Goal: Task Accomplishment & Management: Use online tool/utility

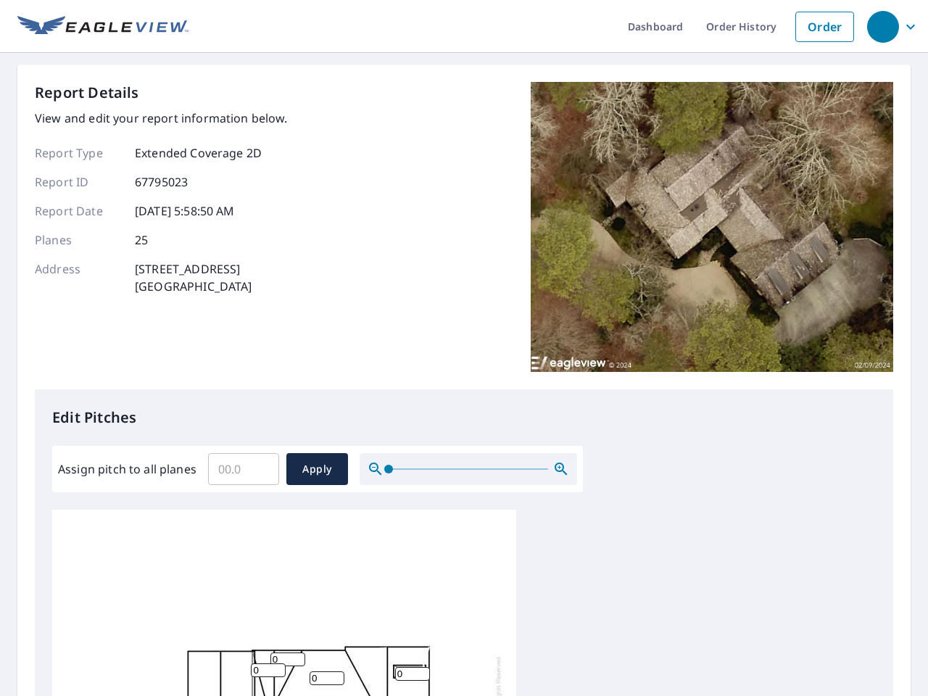
click at [464, 348] on div "Report Details View and edit your report information below. Report Type Extende…" at bounding box center [464, 235] width 858 height 307
click at [882, 26] on div "button" at bounding box center [883, 27] width 32 height 32
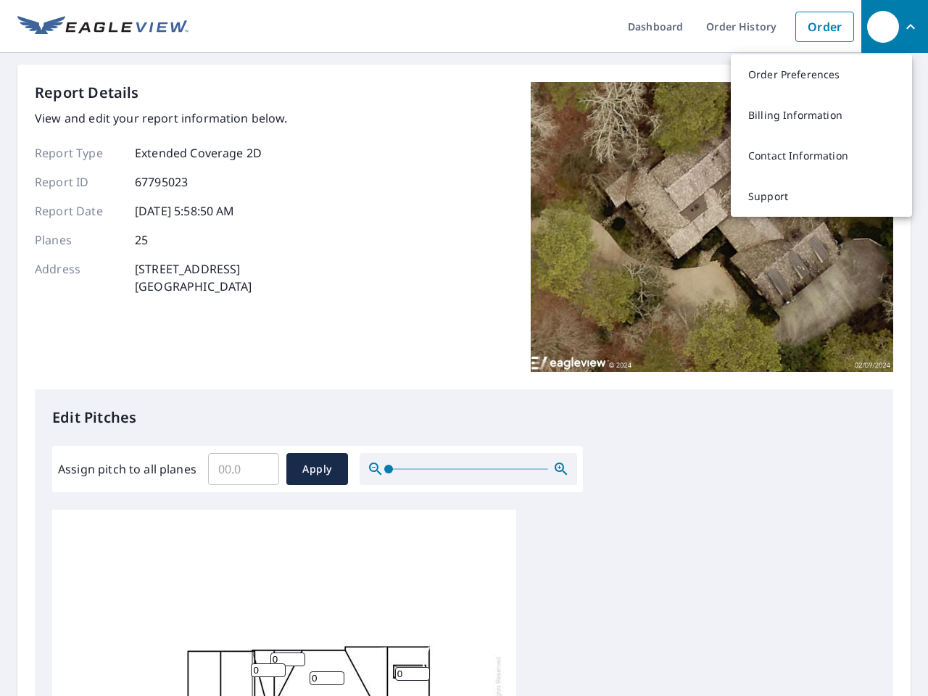
click at [244, 469] on input "Assign pitch to all planes" at bounding box center [243, 469] width 71 height 41
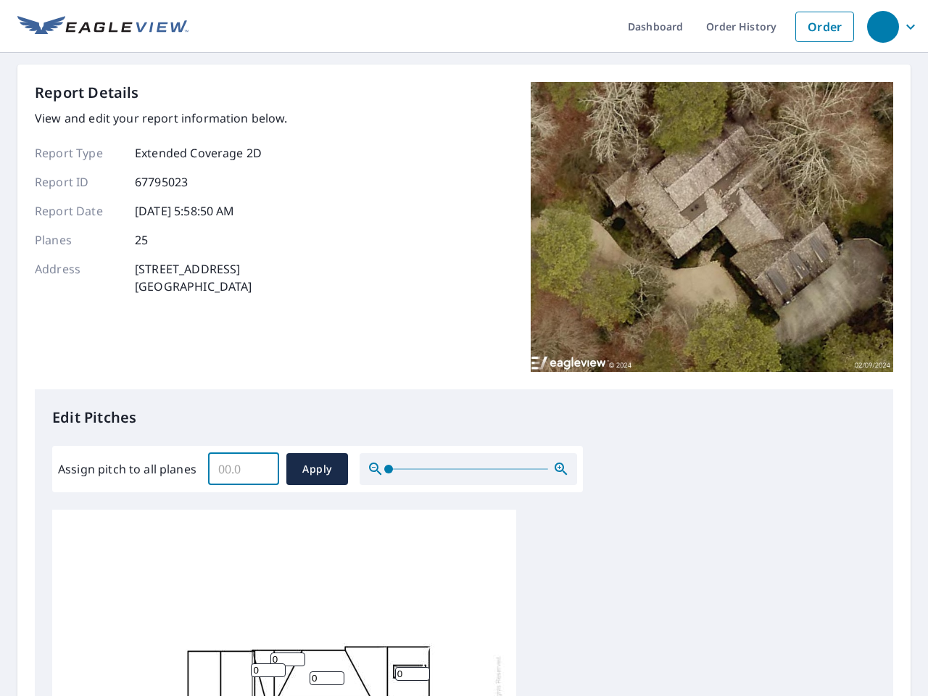
click at [317, 469] on span "Apply" at bounding box center [317, 469] width 38 height 18
click at [561, 469] on icon "button" at bounding box center [560, 468] width 17 height 17
